Goal: Complete application form

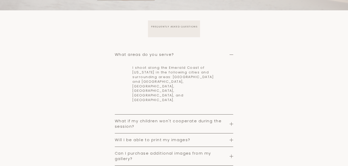
scroll to position [569, 0]
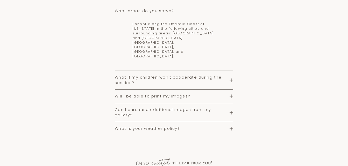
click at [161, 94] on span "Will I be able to print my images?" at bounding box center [172, 96] width 115 height 5
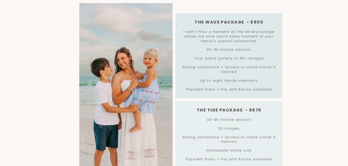
scroll to position [0, 0]
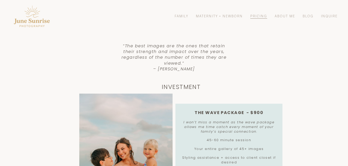
click at [182, 16] on link "Family" at bounding box center [181, 16] width 14 height 5
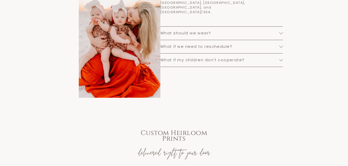
scroll to position [388, 0]
click at [268, 90] on div "FREQUENTLY ASKED QUESTIONS What areas do you serve? I shoot along the Emerald C…" at bounding box center [174, 29] width 348 height 159
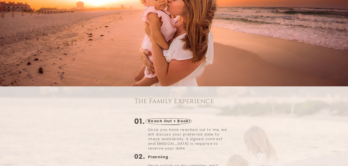
scroll to position [0, 0]
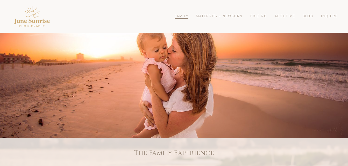
click at [262, 18] on link "Pricing" at bounding box center [258, 16] width 17 height 5
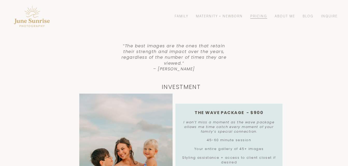
click at [286, 17] on link "About Me" at bounding box center [284, 16] width 20 height 5
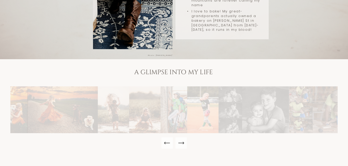
scroll to position [181, 0]
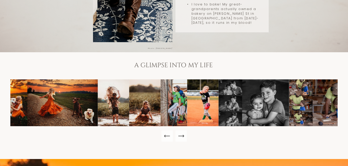
click at [182, 132] on icon "Next Slide" at bounding box center [180, 135] width 7 height 7
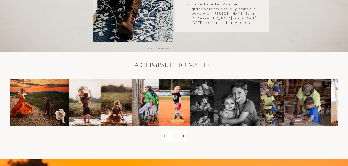
click at [182, 132] on icon "Next Slide" at bounding box center [180, 135] width 7 height 7
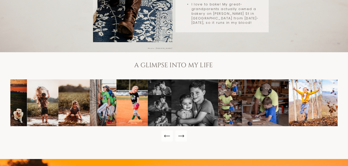
click at [182, 132] on icon "Next Slide" at bounding box center [180, 135] width 7 height 7
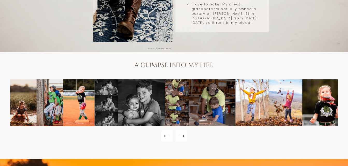
click at [182, 132] on icon "Next Slide" at bounding box center [180, 135] width 7 height 7
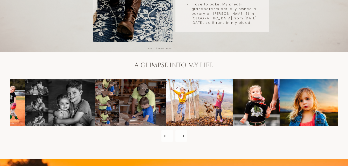
click at [182, 132] on icon "Next Slide" at bounding box center [180, 135] width 7 height 7
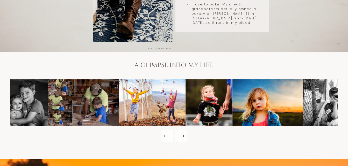
click at [182, 132] on icon "Next Slide" at bounding box center [180, 135] width 7 height 7
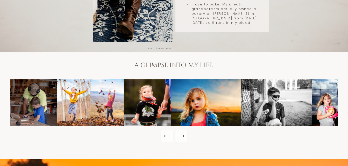
click at [182, 132] on icon "Next Slide" at bounding box center [180, 135] width 7 height 7
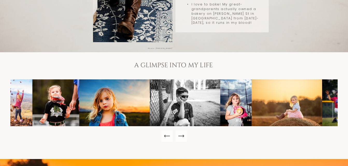
click at [182, 132] on icon "Next Slide" at bounding box center [180, 135] width 7 height 7
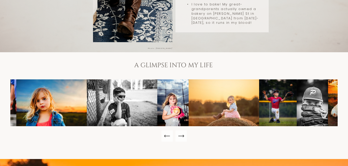
click at [182, 132] on icon "Next Slide" at bounding box center [180, 135] width 7 height 7
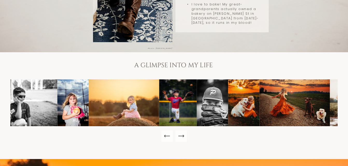
click at [182, 132] on icon "Next Slide" at bounding box center [180, 135] width 7 height 7
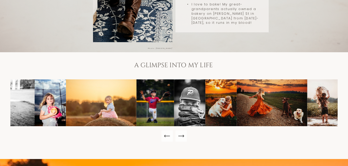
click at [182, 132] on icon "Next Slide" at bounding box center [180, 135] width 7 height 7
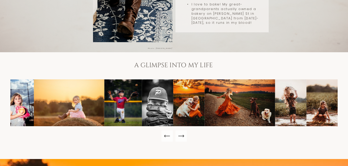
click at [182, 132] on icon "Next Slide" at bounding box center [180, 135] width 7 height 7
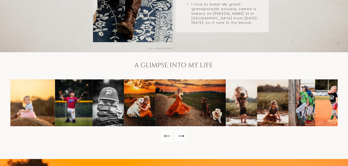
click at [182, 132] on icon "Next Slide" at bounding box center [180, 135] width 7 height 7
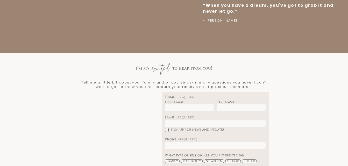
scroll to position [675, 0]
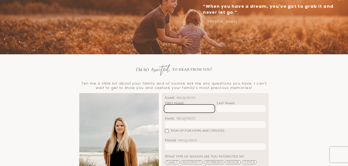
click at [180, 105] on input "First Name" at bounding box center [189, 108] width 49 height 7
type input "*****"
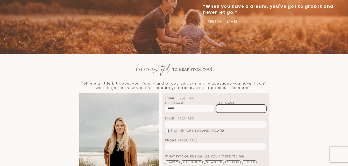
type input "********"
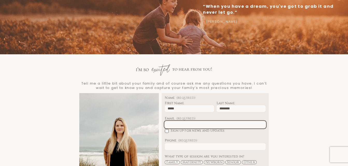
type input "**********"
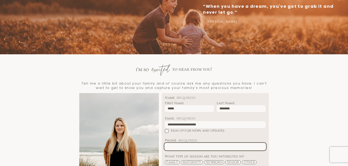
type input "**********"
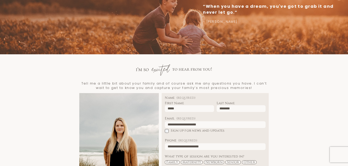
click at [290, 117] on div "Tell me a little bit about your family and of course ask me any questions you h…" at bounding box center [174, 155] width 348 height 189
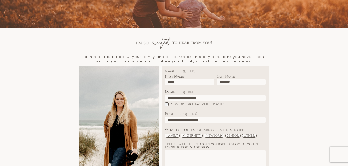
scroll to position [752, 0]
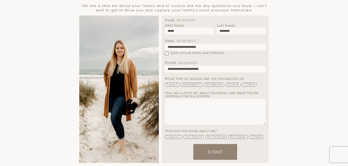
click at [236, 83] on span "Senior" at bounding box center [232, 85] width 15 height 4
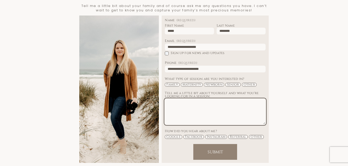
click at [213, 99] on textarea "Tell me a little bit about yourself and what you're looking for in a session:" at bounding box center [215, 112] width 101 height 26
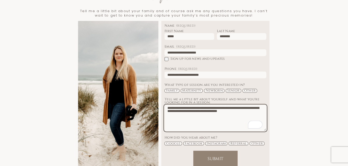
scroll to position [744, 0]
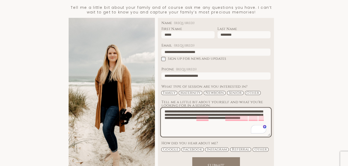
type textarea "**********"
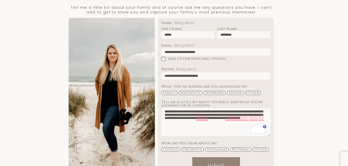
click at [295, 71] on div "Tell me a little bit about your family and of course ask me any questions you h…" at bounding box center [174, 86] width 348 height 189
click at [210, 158] on span "Submit" at bounding box center [215, 161] width 16 height 6
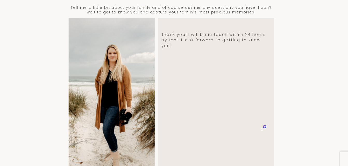
click at [175, 129] on div "Thank you! I will be in touch within 24 hours by text. I look forward to gettin…" at bounding box center [215, 97] width 101 height 141
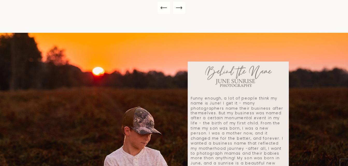
scroll to position [226, 0]
